Goal: Complete application form

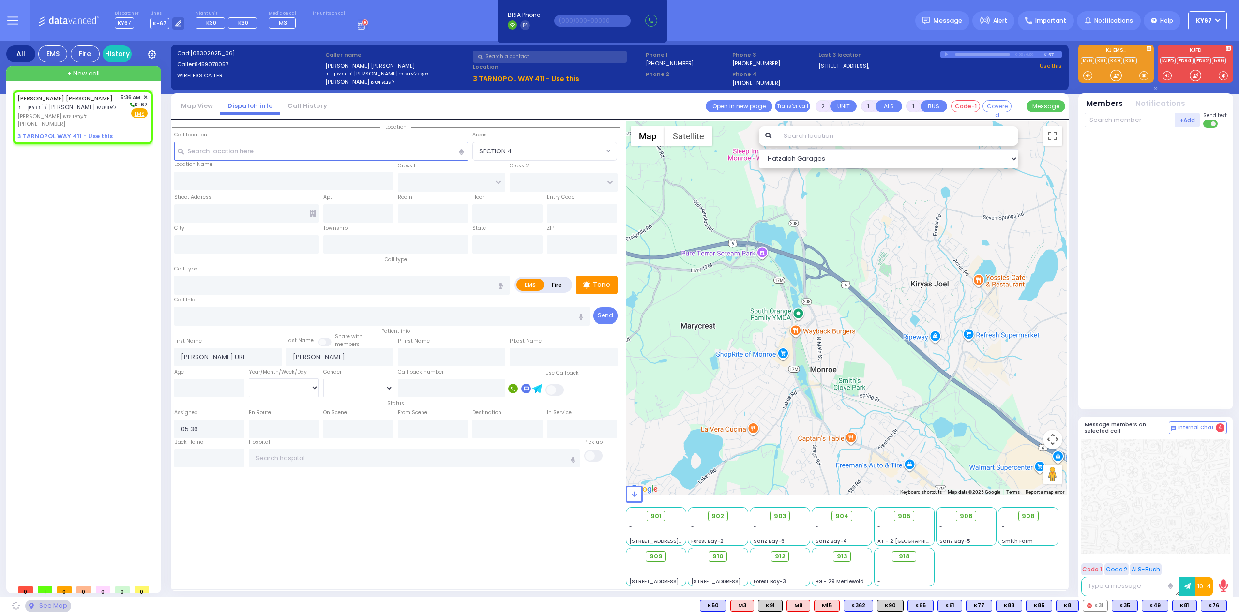
select select
radio input "true"
select select
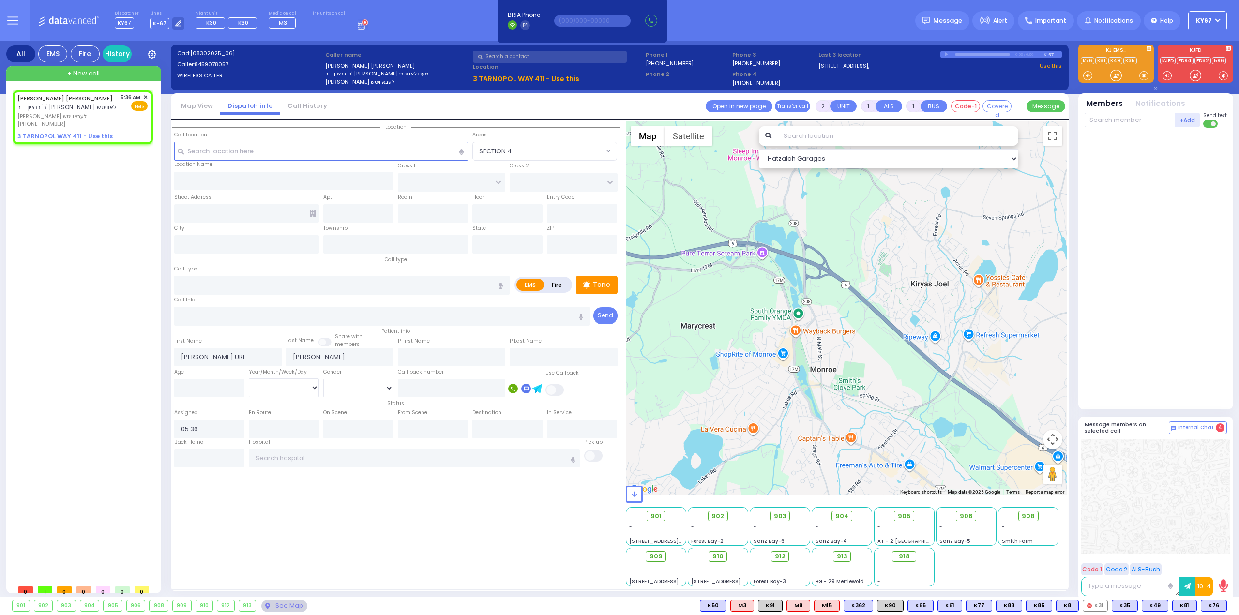
select select "Hatzalah Garages"
click at [145, 96] on span "✕" at bounding box center [145, 97] width 4 height 8
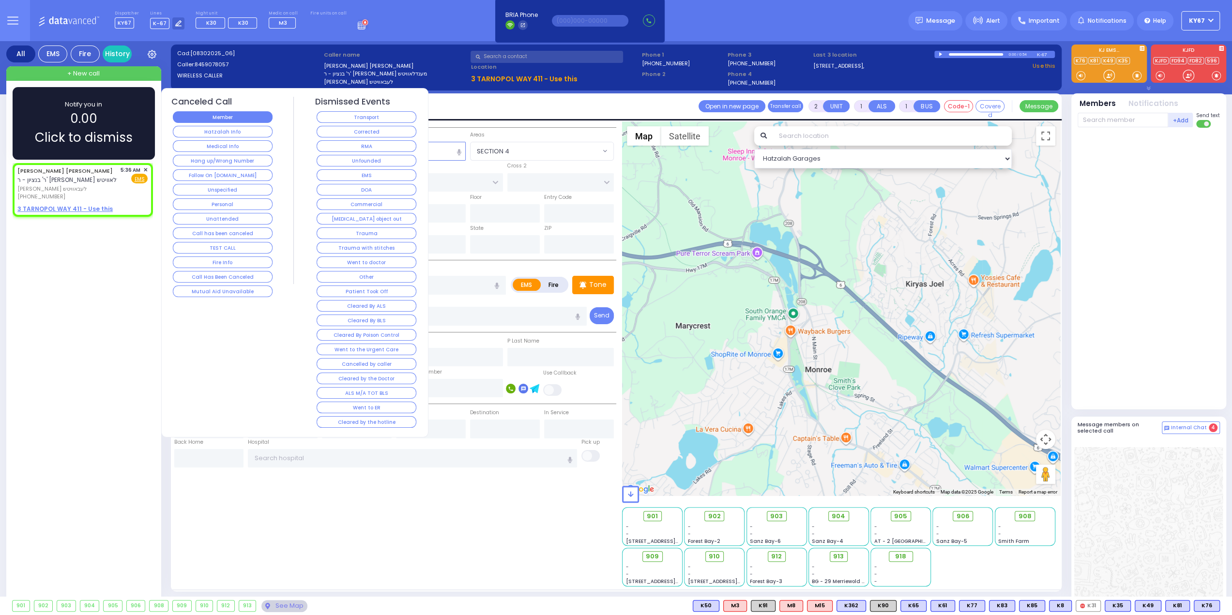
click at [237, 120] on button "Member" at bounding box center [223, 117] width 100 height 12
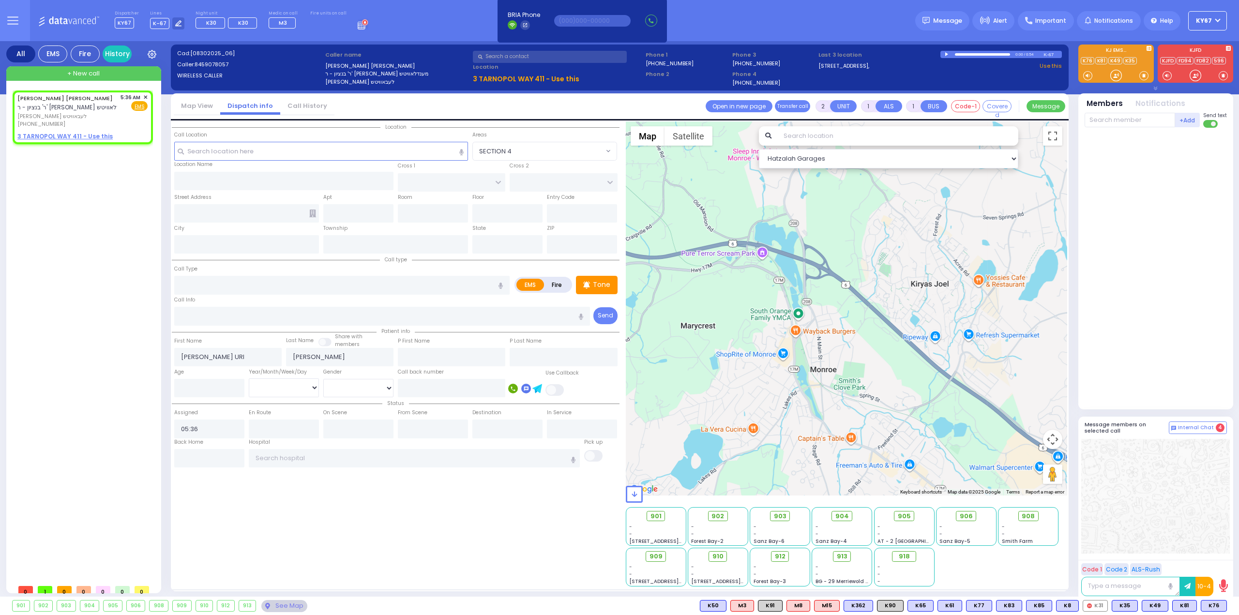
select select
radio input "true"
select select
